Goal: Task Accomplishment & Management: Manage account settings

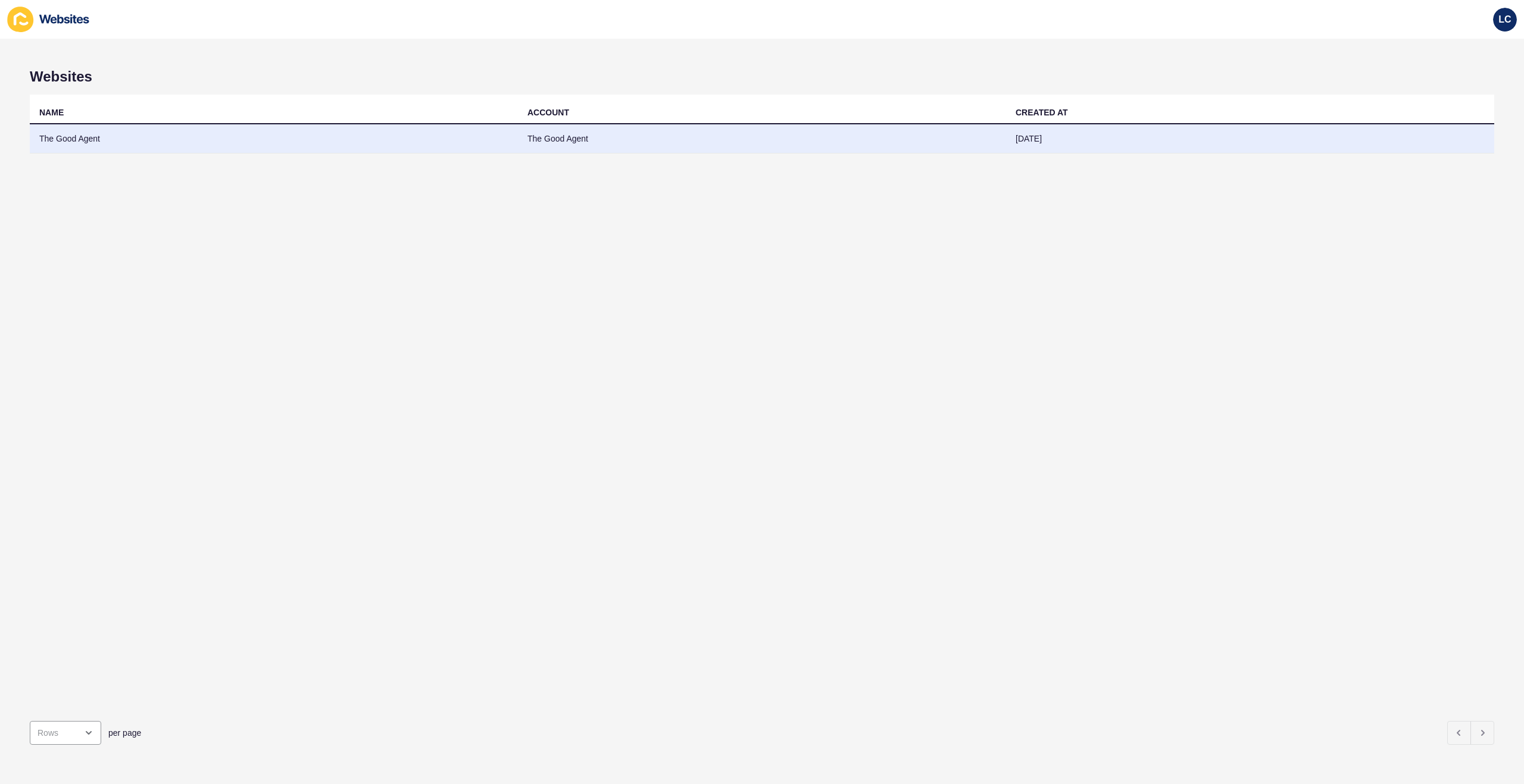
click at [308, 141] on td "The Good Agent" at bounding box center [273, 139] width 488 height 29
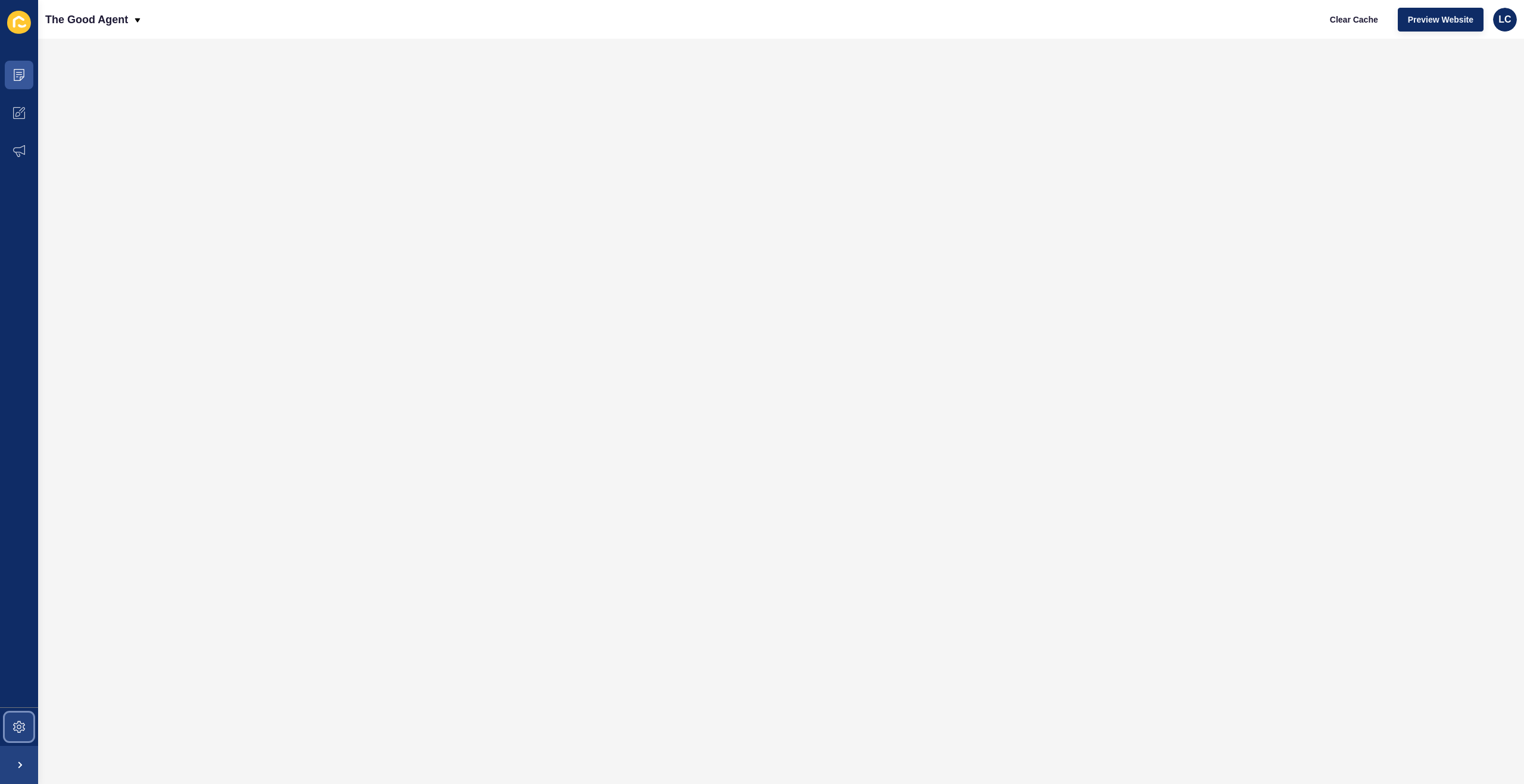
click at [22, 730] on icon at bounding box center [19, 727] width 12 height 12
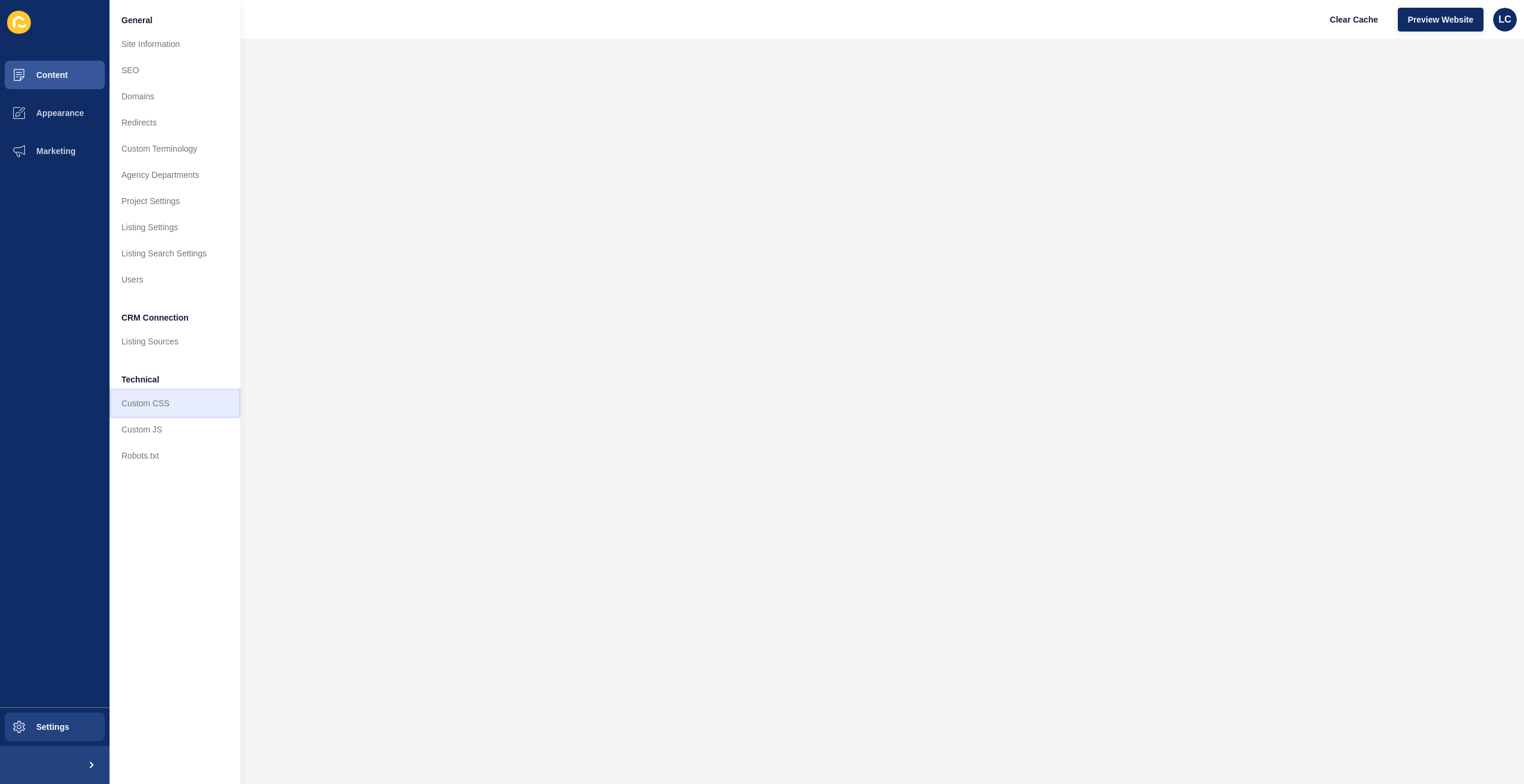
click at [168, 404] on link "Custom CSS" at bounding box center [175, 403] width 131 height 26
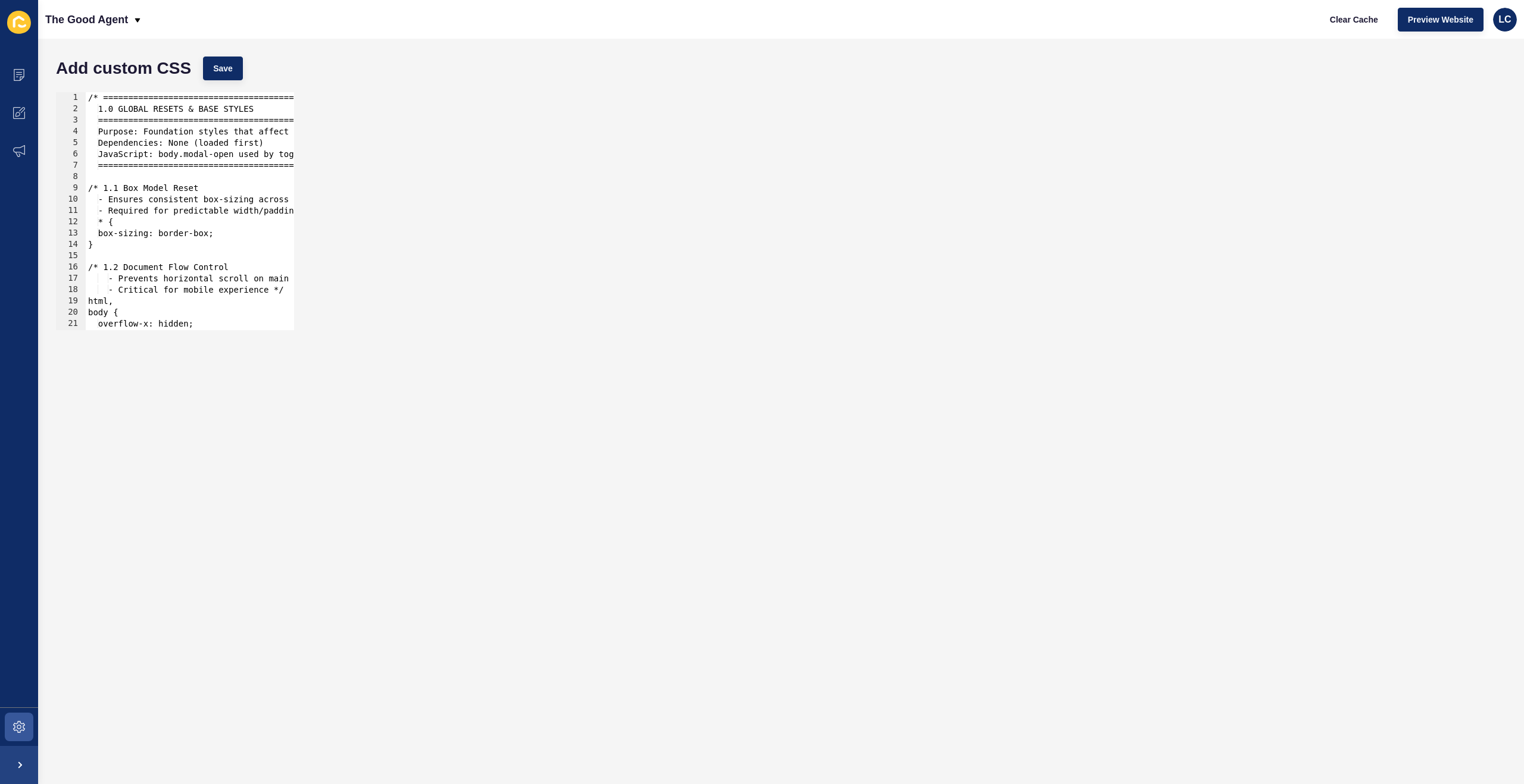
click at [261, 214] on div "/* =============================================== 1.0 GLOBAL RESETS & BASE STY…" at bounding box center [761, 222] width 1350 height 261
type textarea "-webkit-hyphens: auto; }"
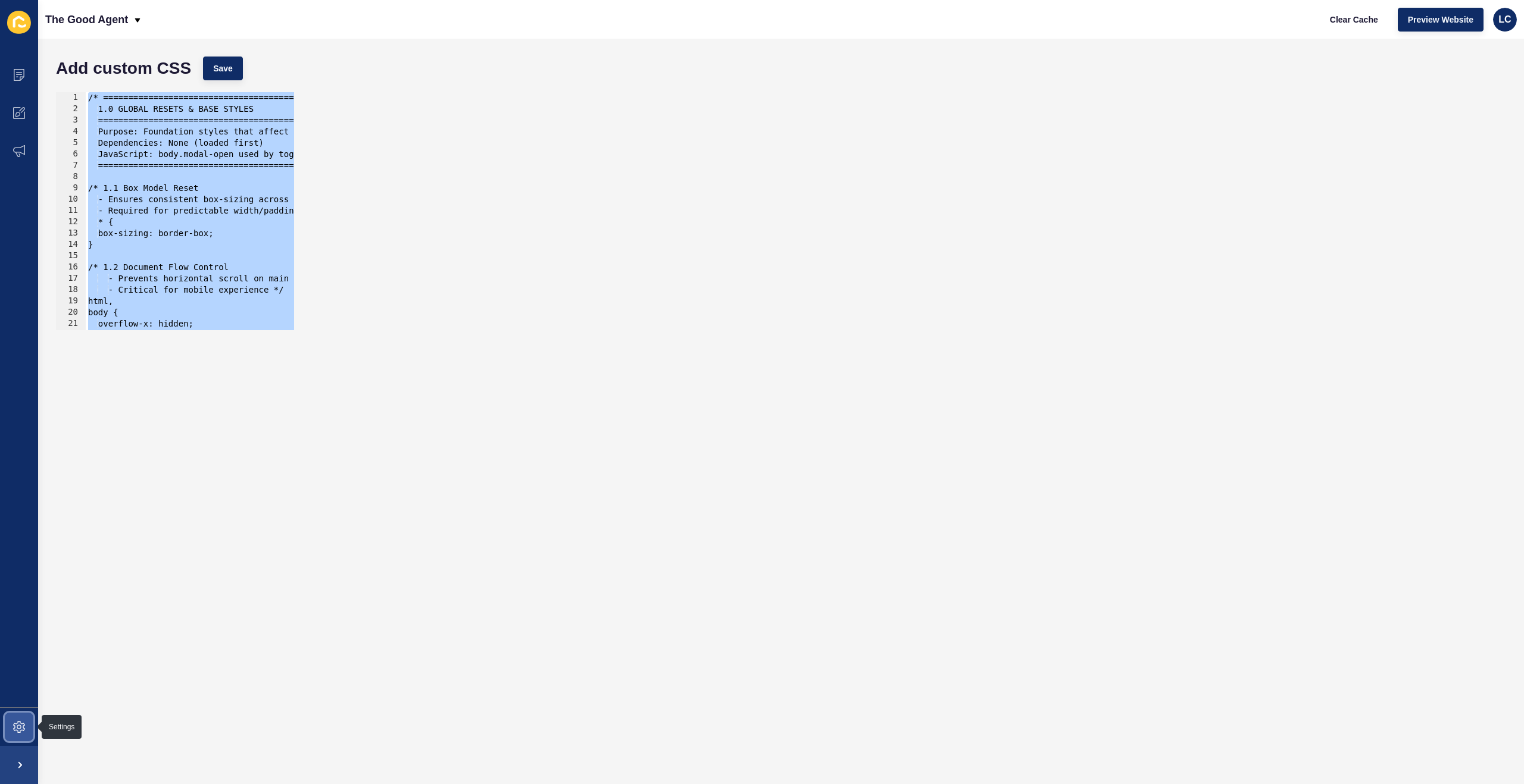
drag, startPoint x: 7, startPoint y: 728, endPoint x: 25, endPoint y: 709, distance: 26.2
click at [8, 727] on span at bounding box center [19, 727] width 38 height 38
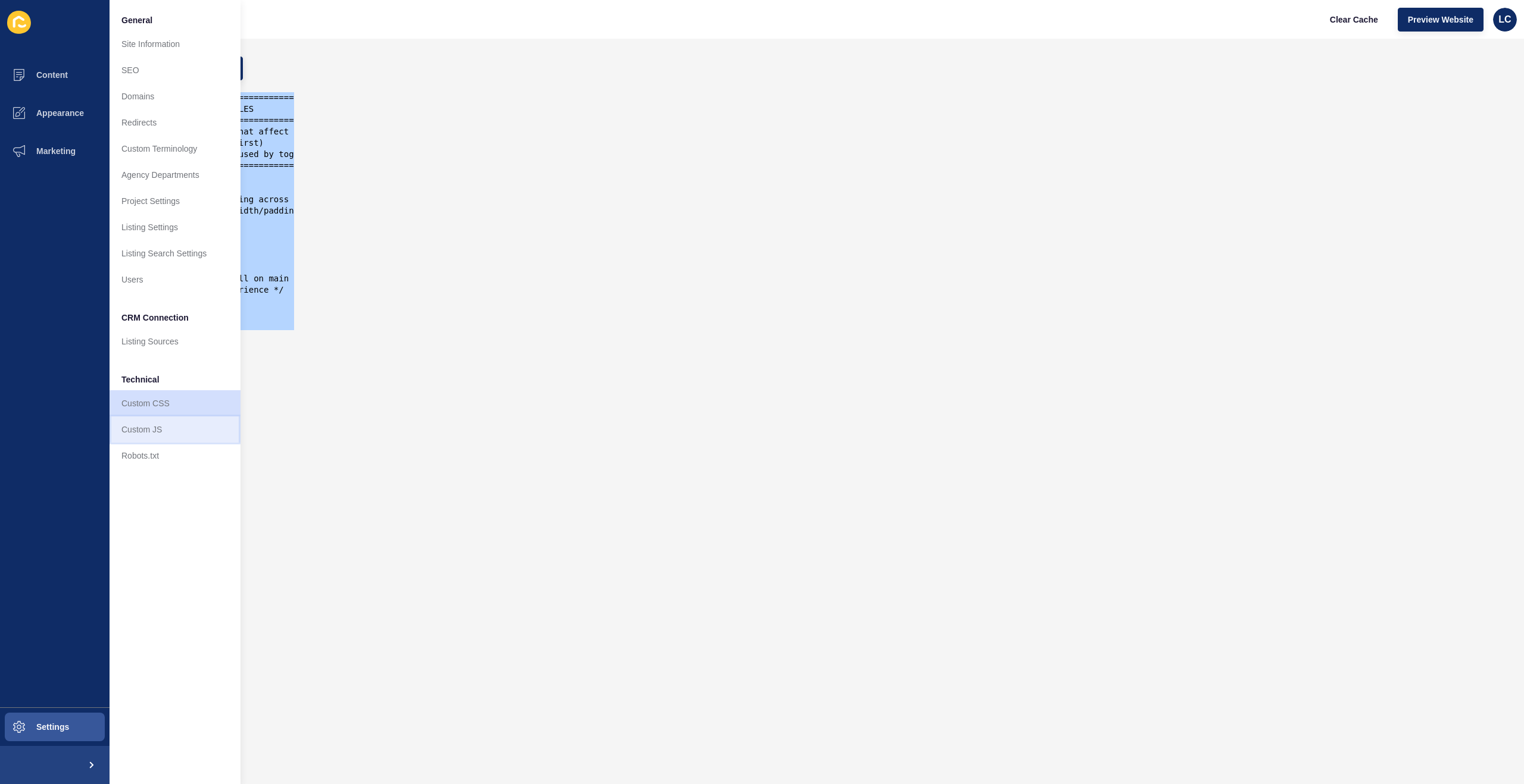
click at [149, 425] on link "Custom JS" at bounding box center [175, 429] width 131 height 26
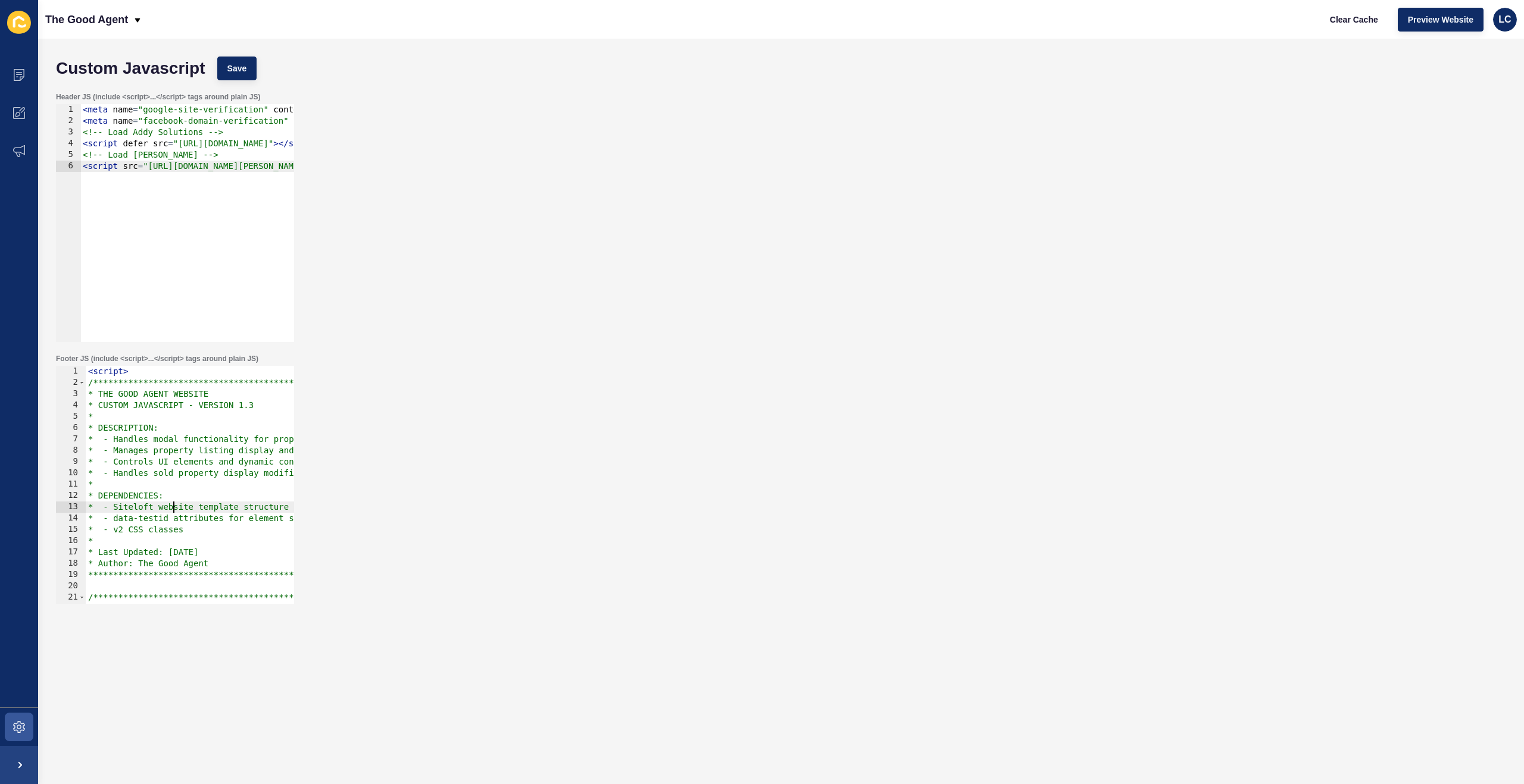
type textarea "</script>"
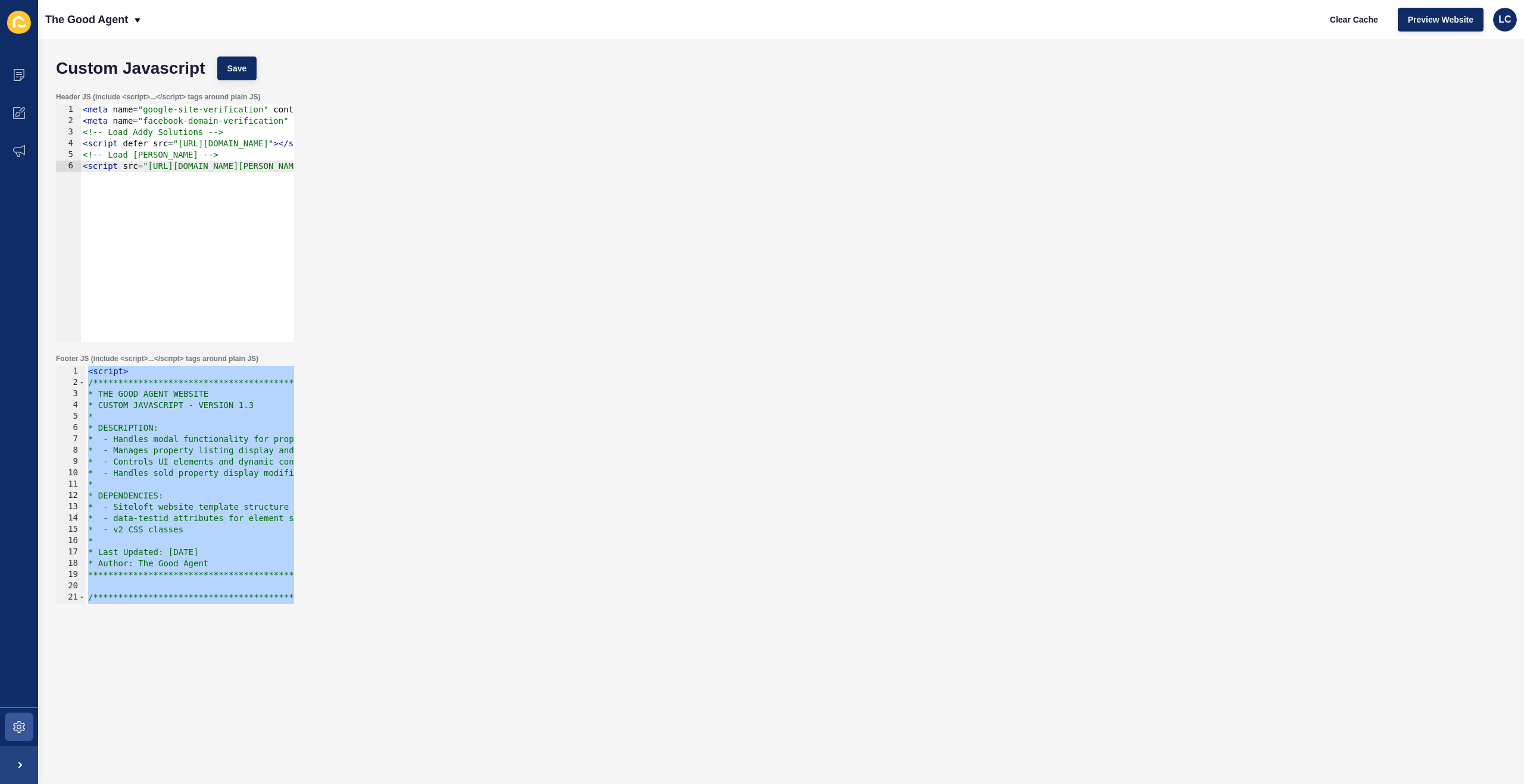
click at [276, 146] on div "< meta name = "google-site-verification" content = "rPl1LRxVGPPT2RPM9JRFqLCkFRO…" at bounding box center [477, 235] width 795 height 261
type textarea "<!-- Load Lottie --> <script src="https://cdnjs.cloudflare.com/ajax/libs/bodymo…"
